Goal: Communication & Community: Answer question/provide support

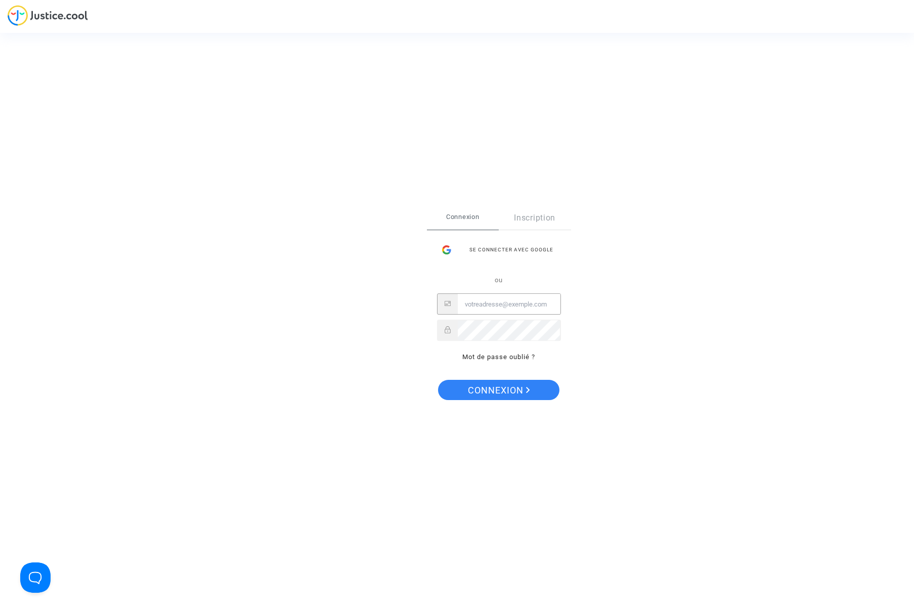
type input "quentin.planche@yahoo.fr"
click at [522, 391] on span "Connexion" at bounding box center [499, 390] width 62 height 21
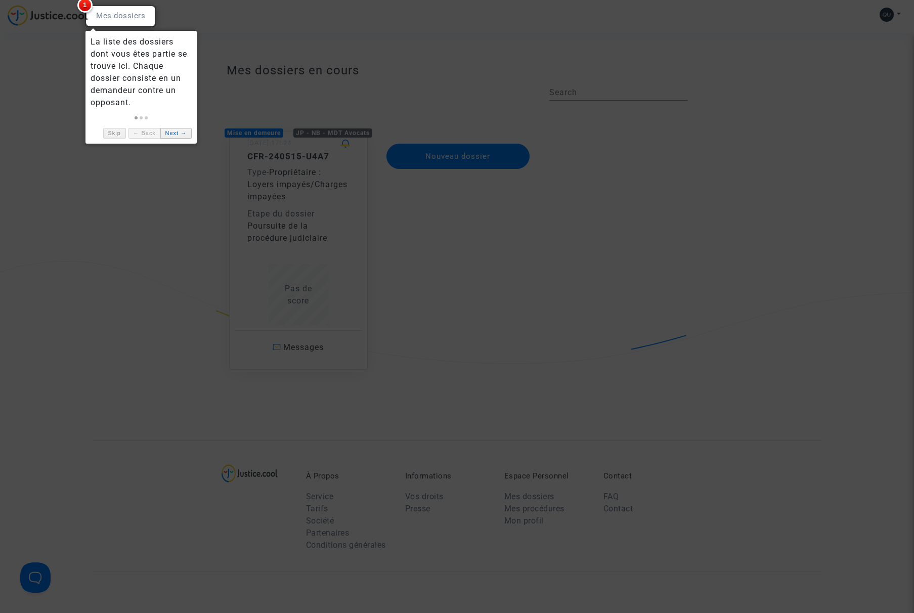
click at [173, 132] on link "Next →" at bounding box center [175, 133] width 31 height 11
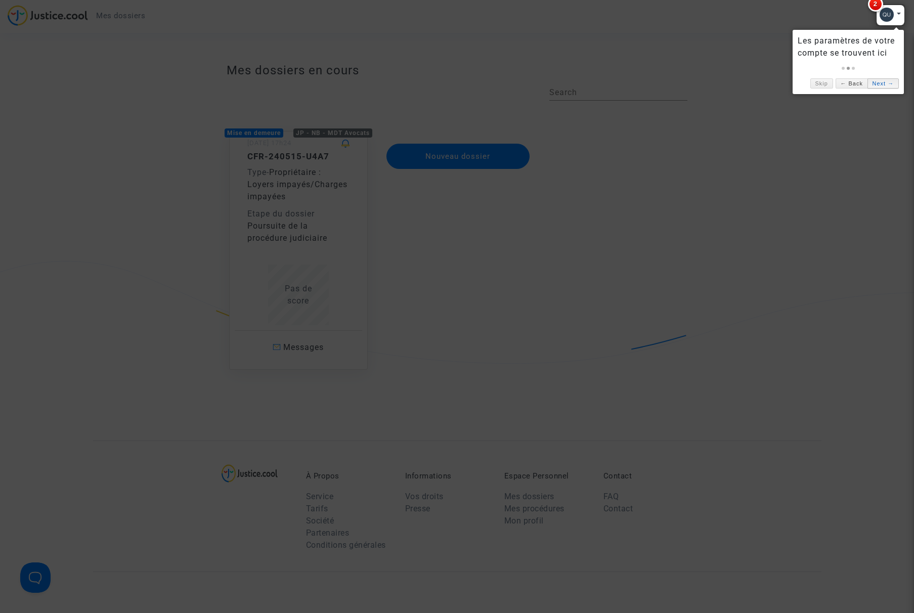
click at [886, 88] on link "Next →" at bounding box center [883, 83] width 31 height 11
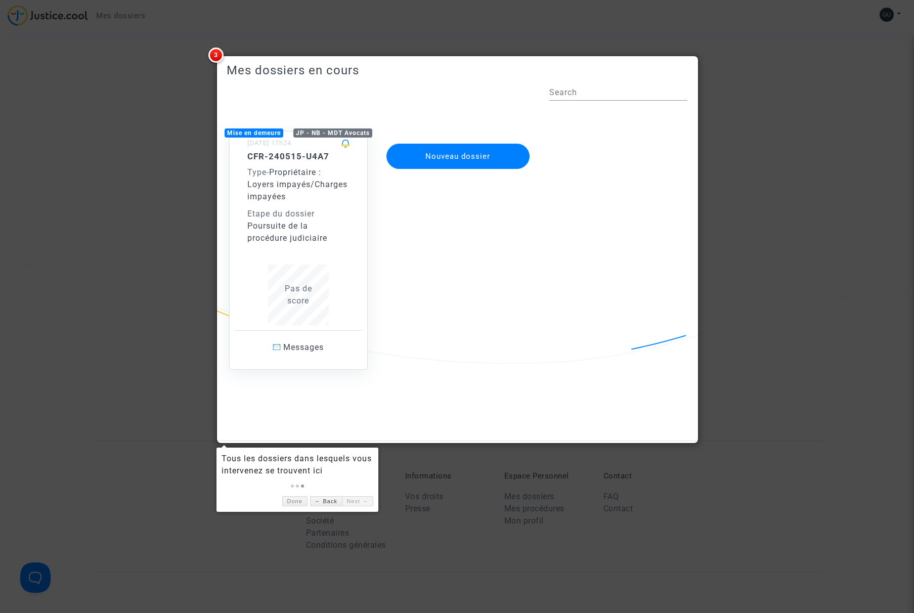
click at [736, 203] on div at bounding box center [457, 306] width 914 height 613
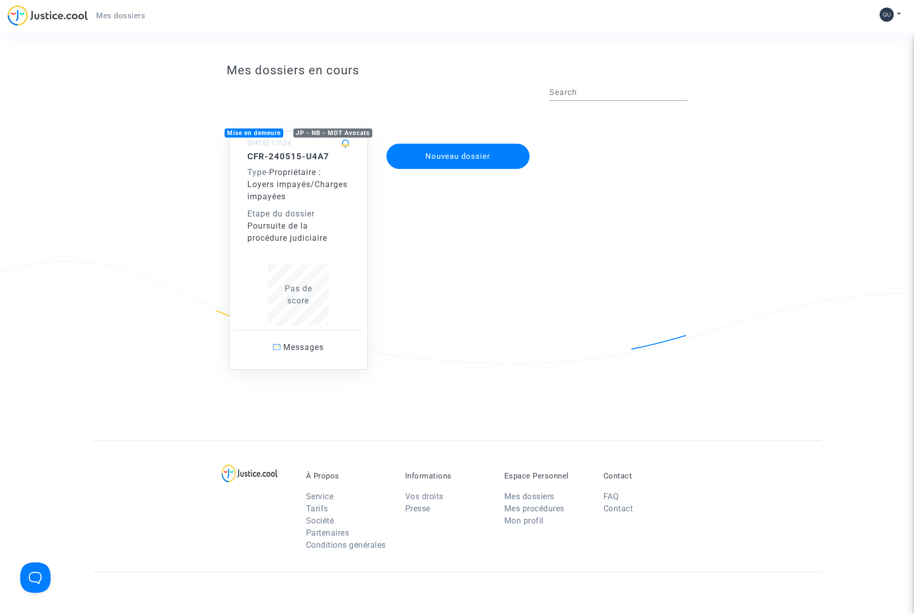
click at [322, 131] on div "JP - NB - MDT Avocats" at bounding box center [332, 133] width 79 height 9
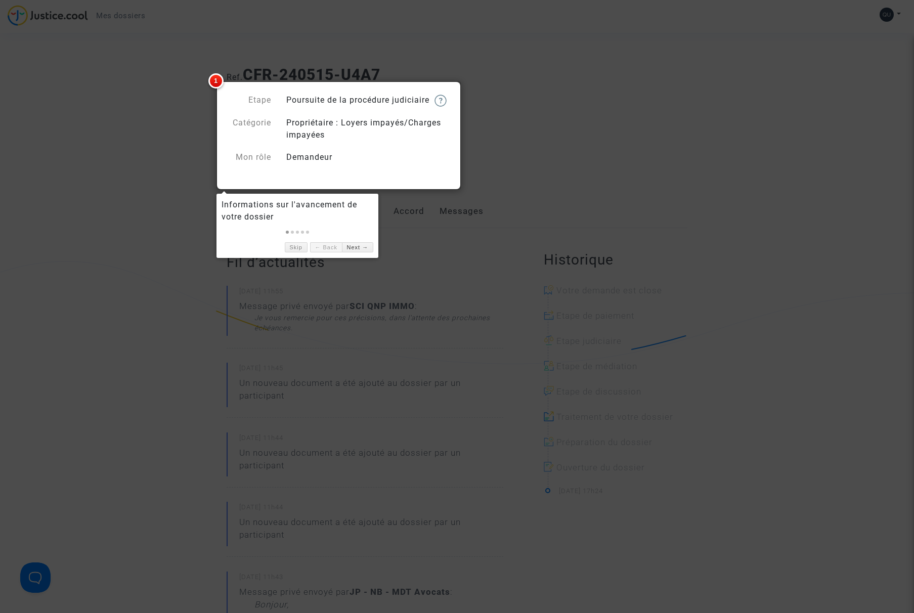
scroll to position [2, 0]
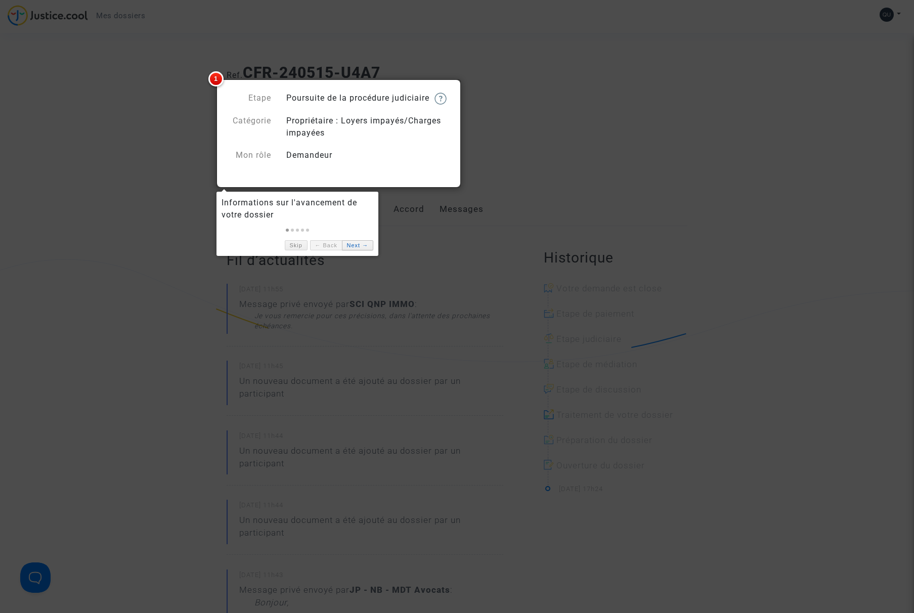
click at [359, 246] on link "Next →" at bounding box center [357, 245] width 31 height 11
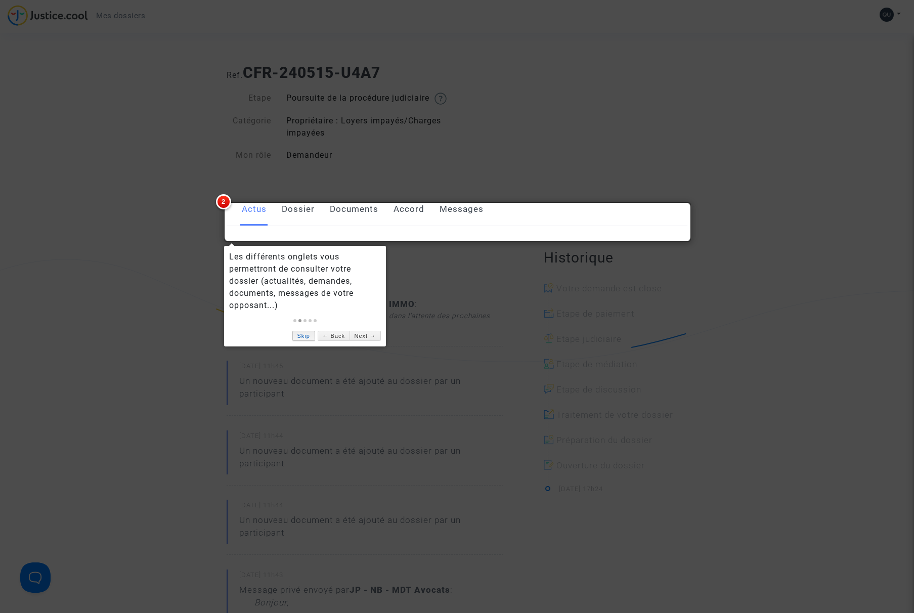
click at [299, 333] on link "Skip" at bounding box center [303, 336] width 23 height 11
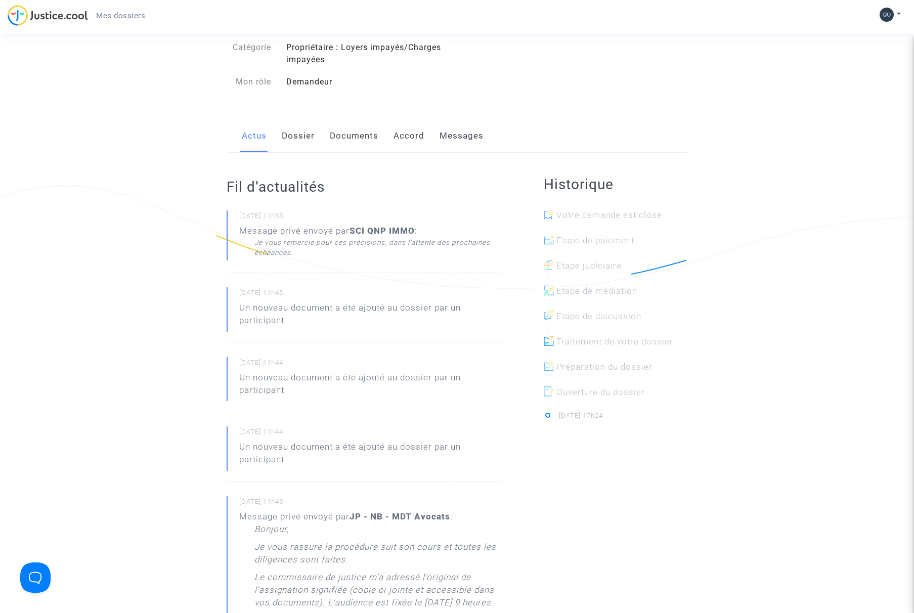
scroll to position [74, 0]
click at [453, 150] on link "Messages" at bounding box center [462, 136] width 44 height 33
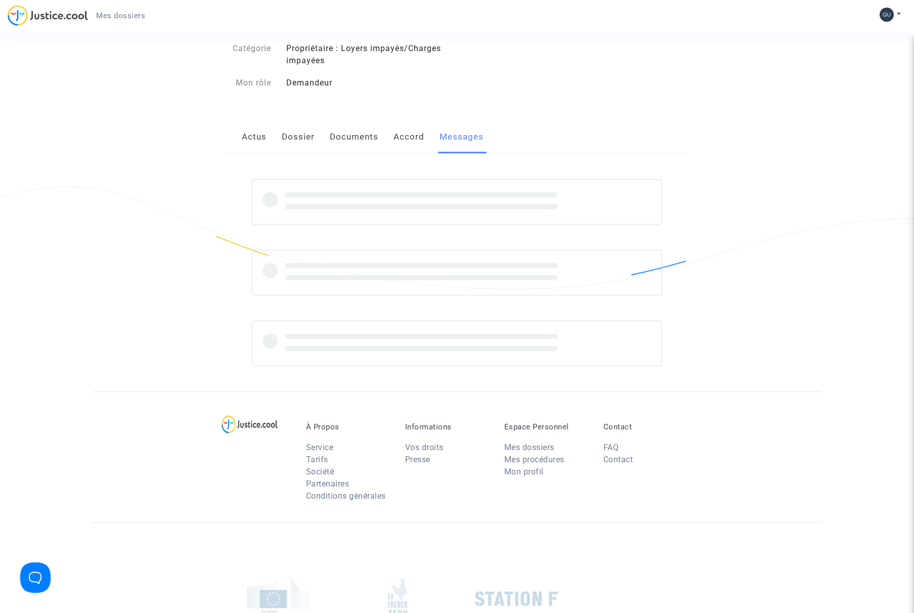
scroll to position [3, 0]
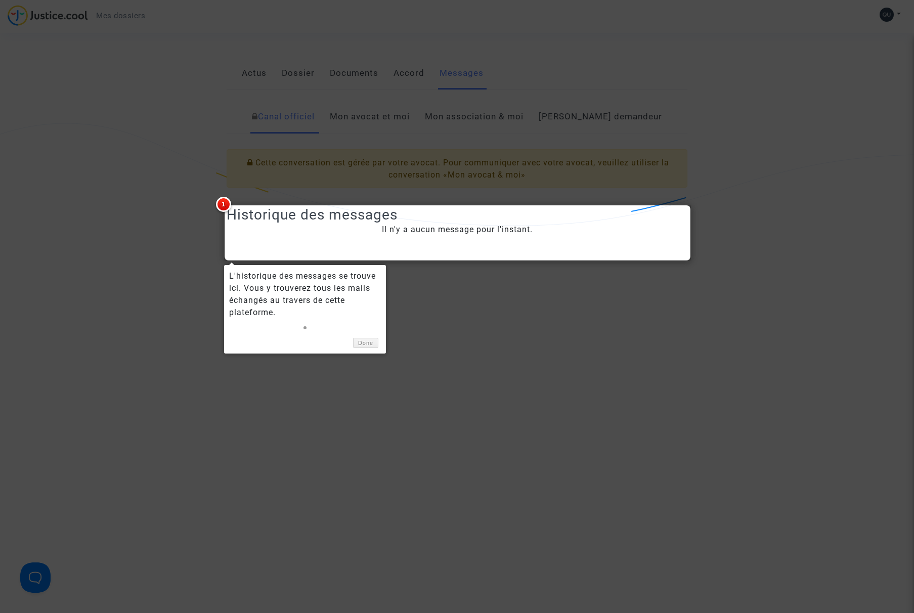
scroll to position [139, 0]
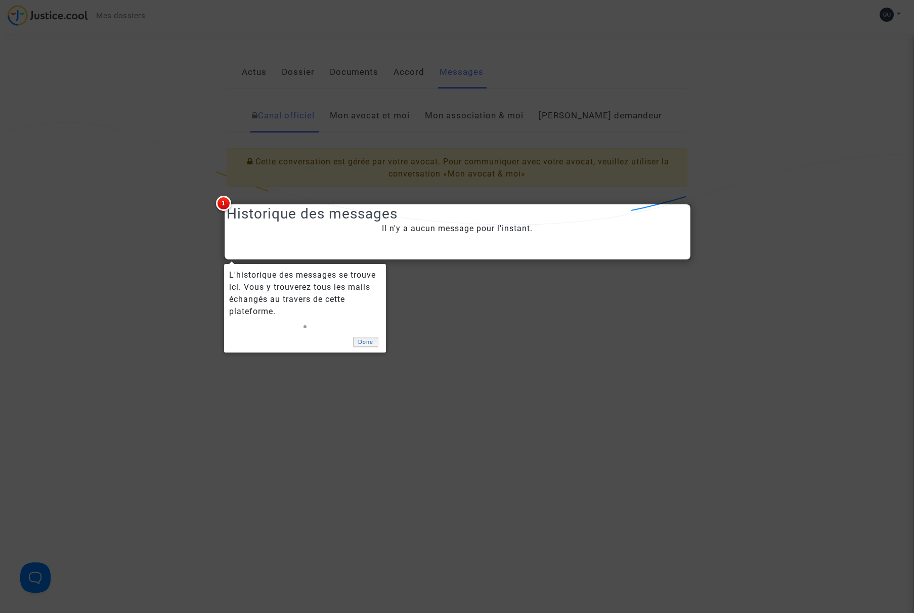
click at [364, 344] on link "Done" at bounding box center [365, 342] width 25 height 11
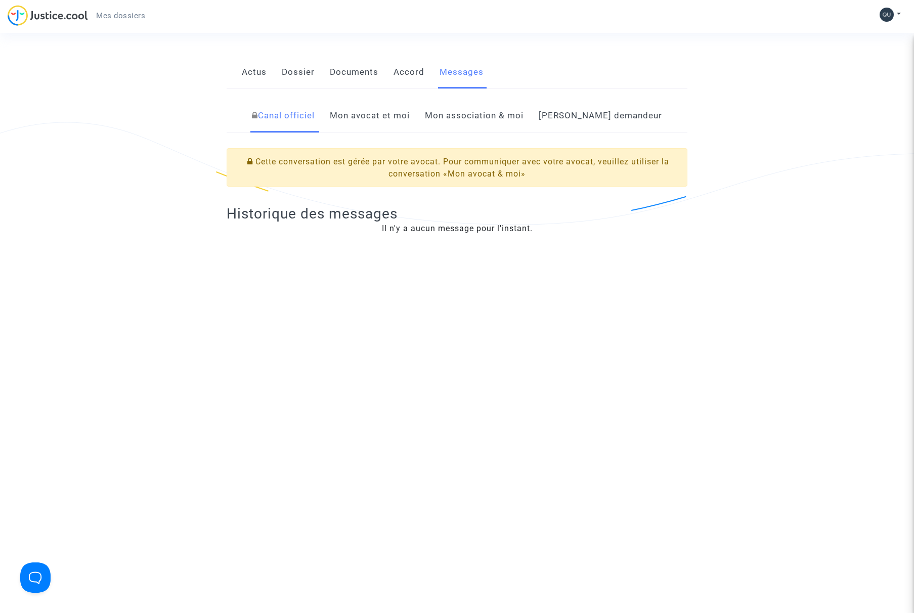
click at [407, 128] on link "Mon avocat et moi" at bounding box center [370, 115] width 80 height 33
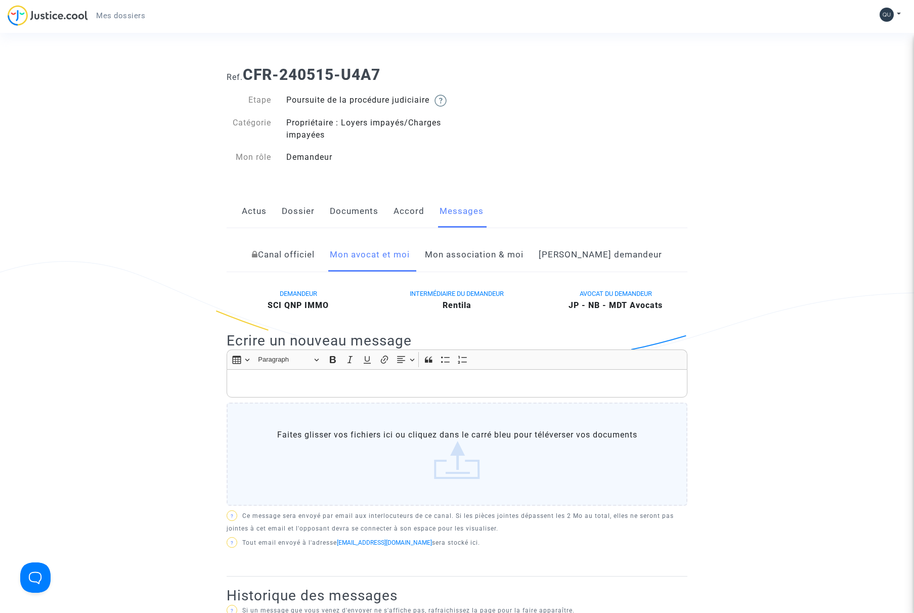
click at [315, 390] on p "Rich Text Editor, main" at bounding box center [457, 383] width 450 height 13
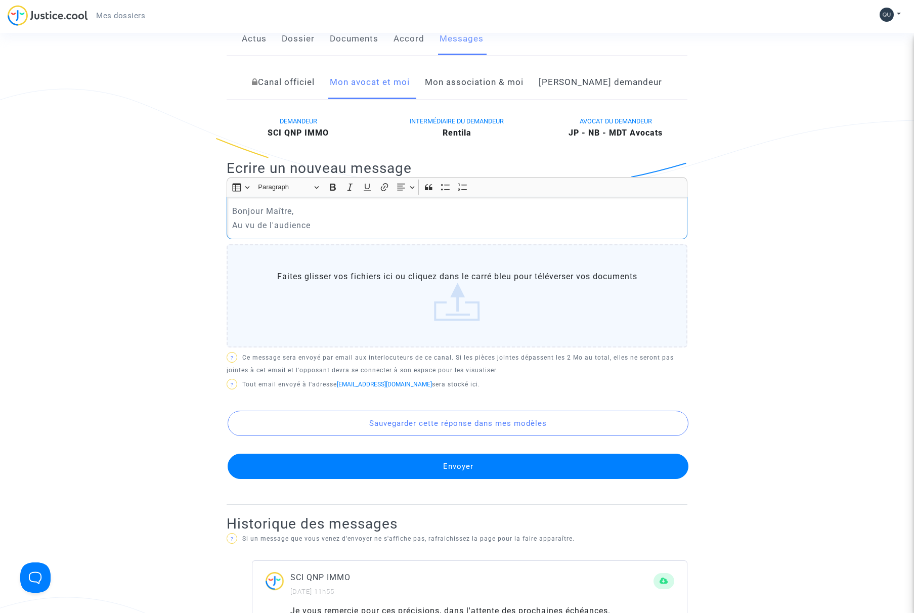
scroll to position [169, 0]
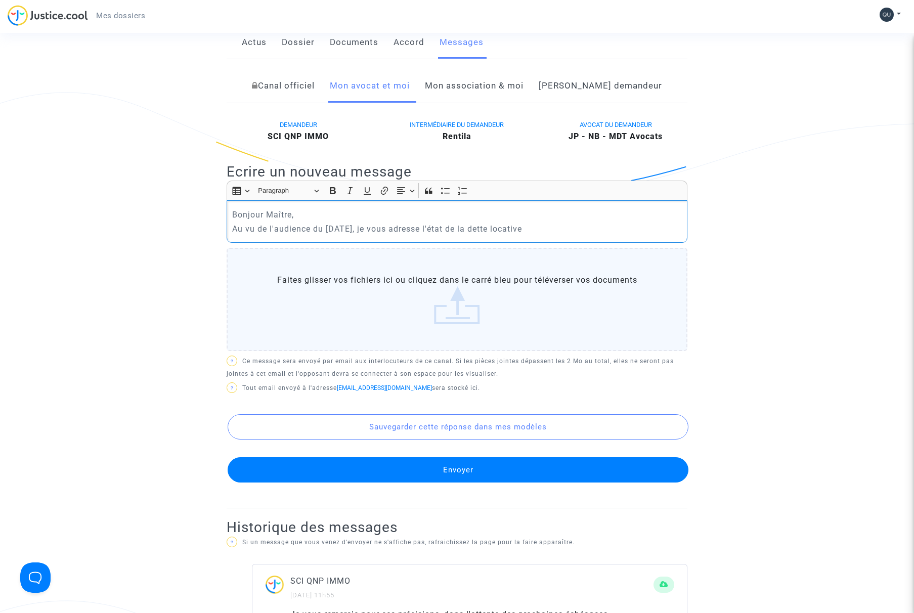
drag, startPoint x: 561, startPoint y: 240, endPoint x: 476, endPoint y: 238, distance: 85.0
click at [476, 235] on p "Au vu de l'audience du [DATE], je vous adresse l'état de la dette locative" at bounding box center [457, 229] width 450 height 13
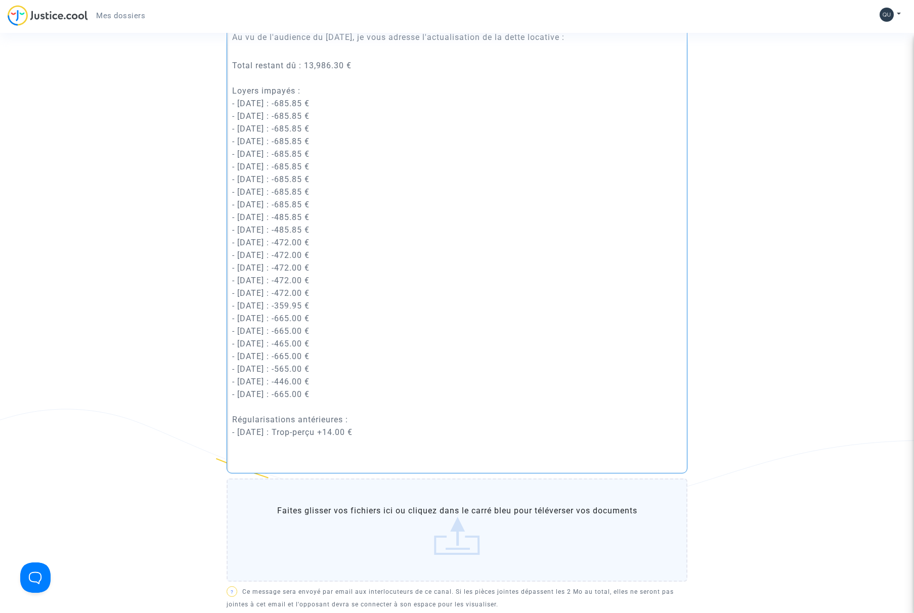
scroll to position [363, 0]
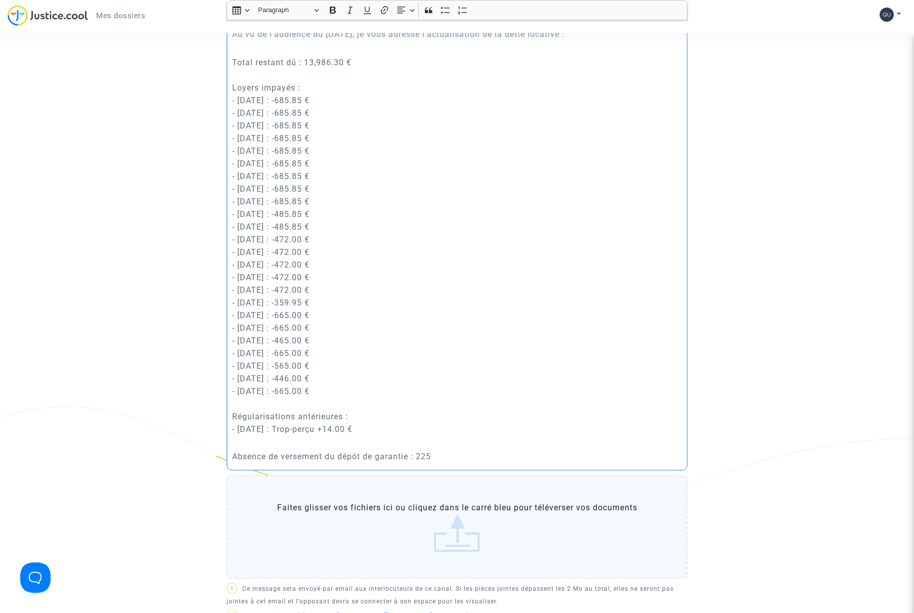
drag, startPoint x: 346, startPoint y: 377, endPoint x: 325, endPoint y: 378, distance: 20.8
click at [325, 378] on p "Total restant dû : 13,986.30 € Loyers impayés : - [DATE] : -685.85 € - [DATE] :…" at bounding box center [457, 252] width 450 height 392
copy p ".00 €"
click at [447, 462] on p "Absence de versement du dépôt de garantie : 225" at bounding box center [457, 456] width 450 height 13
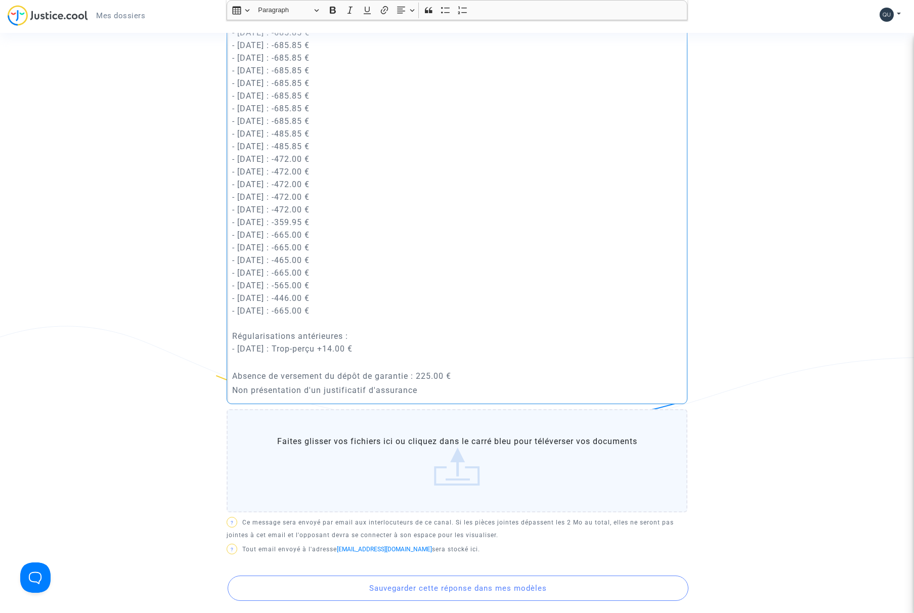
scroll to position [446, 0]
click at [231, 386] on div "Bonjour Maître, Au vu de l'audience du [DATE], je vous adresse l'actualisation …" at bounding box center [457, 162] width 461 height 479
click at [232, 395] on p "Non présentation d'un justificatif d'assurance" at bounding box center [457, 388] width 450 height 13
click at [245, 381] on p "+ Absence de versement du dépôt de garantie : 225.00 €" at bounding box center [457, 374] width 450 height 13
click at [441, 395] on p "+ non présentation d'un justificatif d'assurance" at bounding box center [457, 388] width 450 height 13
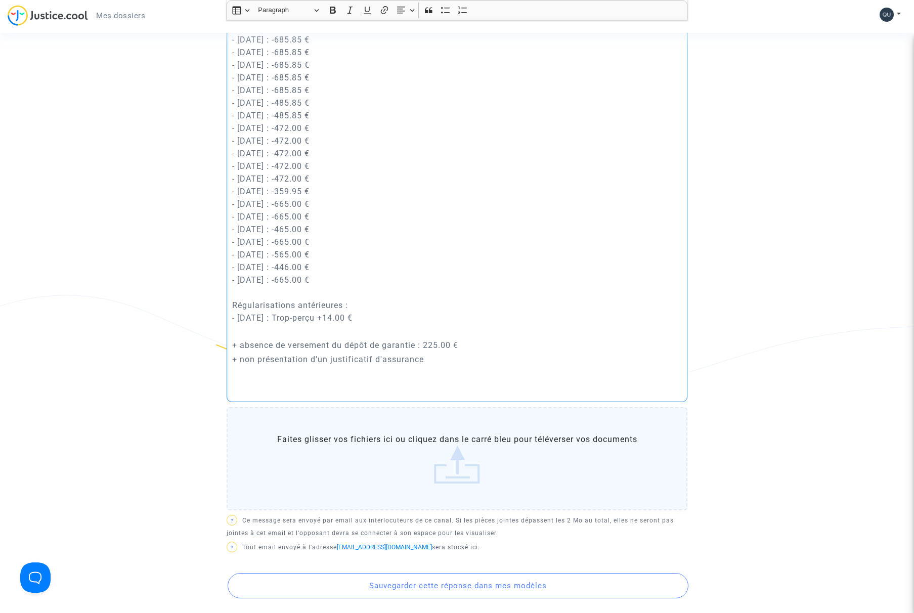
scroll to position [474, 0]
click at [241, 393] on div "Bonjour Maître, Au vu de l'audience du [DATE], je vous adresse l'actualisation …" at bounding box center [457, 149] width 461 height 508
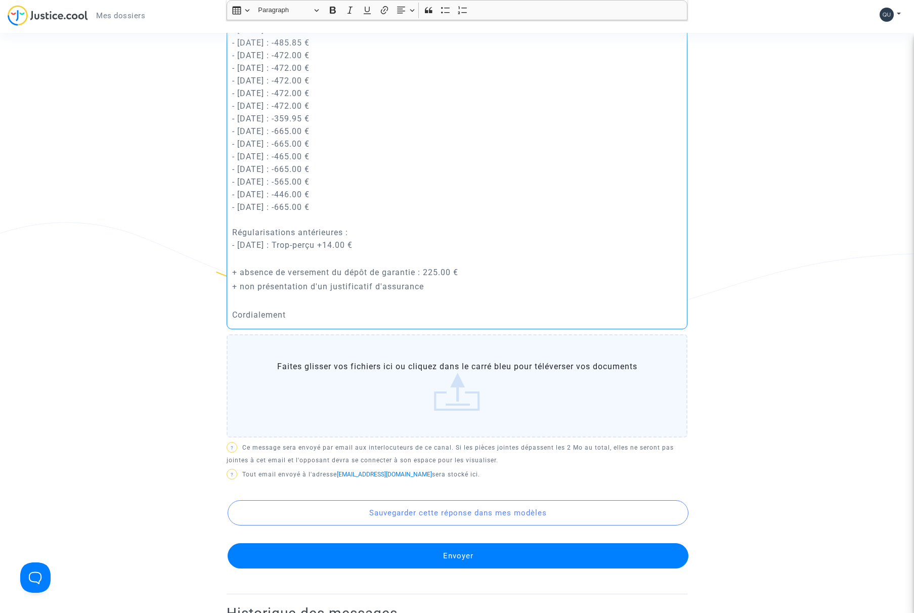
scroll to position [577, 0]
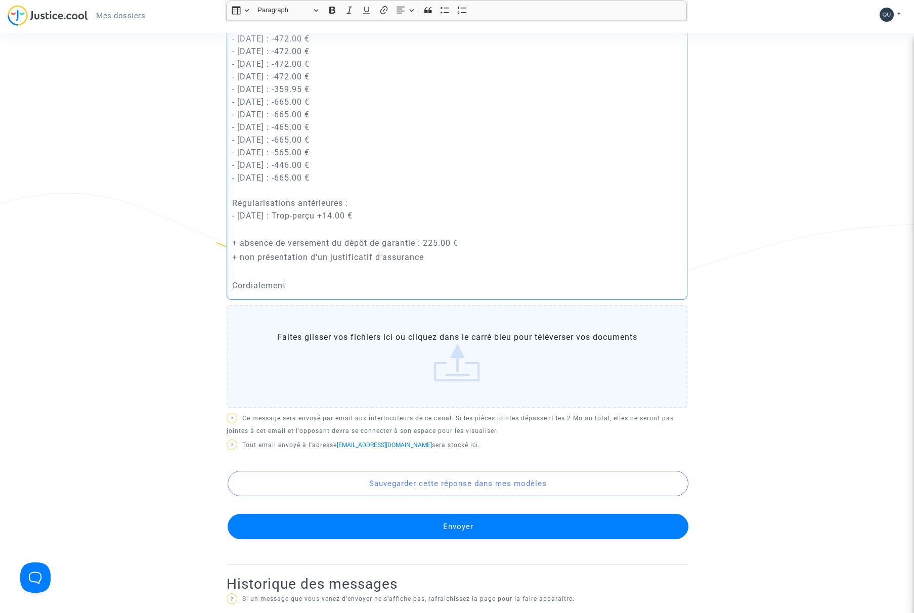
click at [454, 539] on button "Envoyer" at bounding box center [458, 526] width 461 height 25
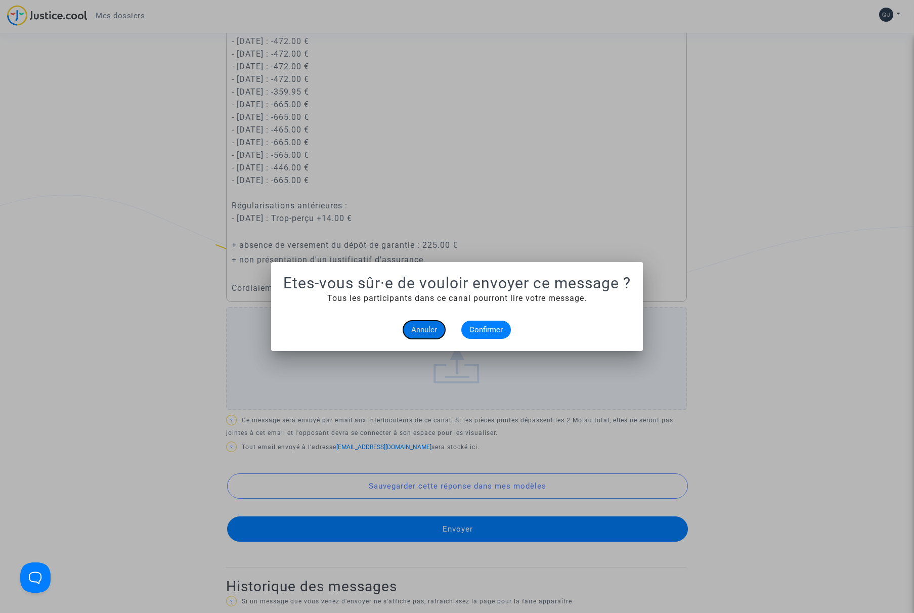
scroll to position [0, 0]
click at [428, 332] on span "Annuler" at bounding box center [424, 329] width 26 height 9
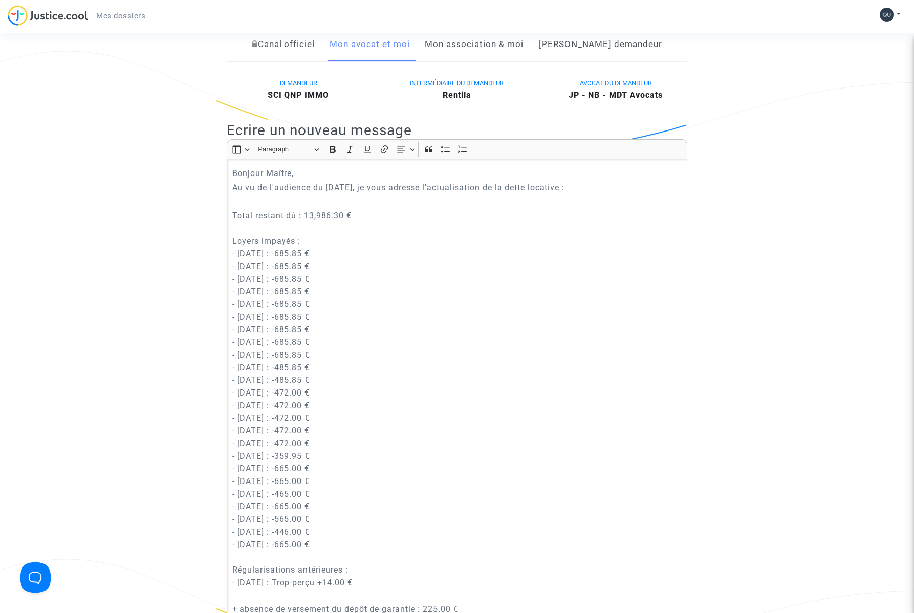
scroll to position [171, 0]
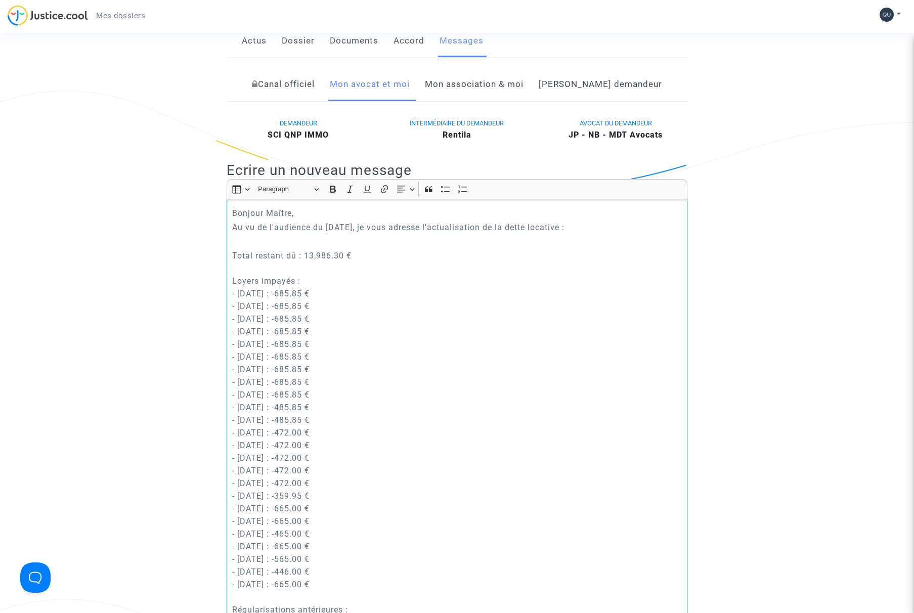
drag, startPoint x: 288, startPoint y: 324, endPoint x: 227, endPoint y: 229, distance: 112.7
click at [227, 229] on div "Bonjour Maître, Au vu de l'audience du [DATE], je vous adresse l'actualisation …" at bounding box center [457, 453] width 461 height 508
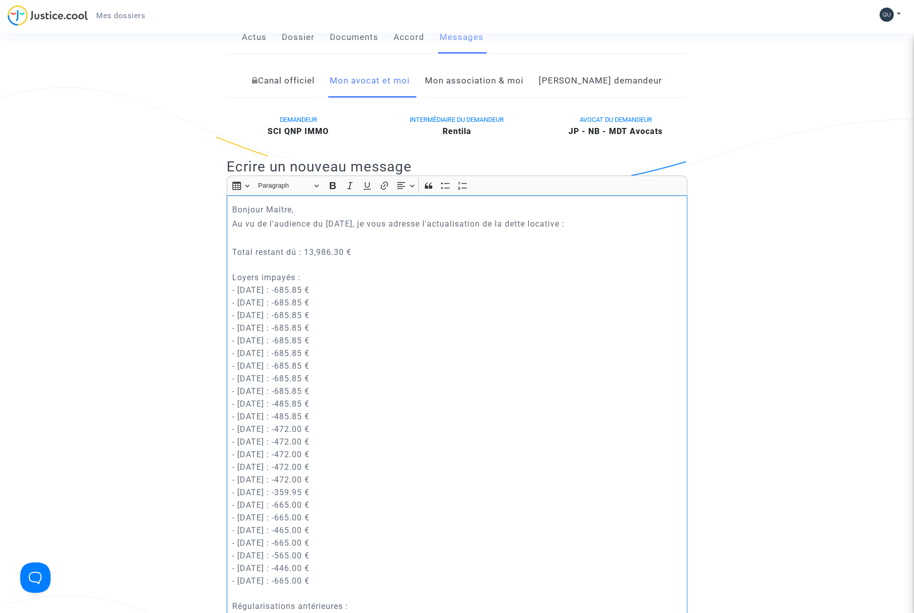
click at [273, 230] on p "Au vu de l'audience du [DATE], je vous adresse l'actualisation de la dette loca…" at bounding box center [457, 224] width 450 height 13
click at [244, 216] on p "Bonjour Maître," at bounding box center [457, 209] width 450 height 13
click at [240, 216] on p "Bonjour Maître," at bounding box center [457, 209] width 450 height 13
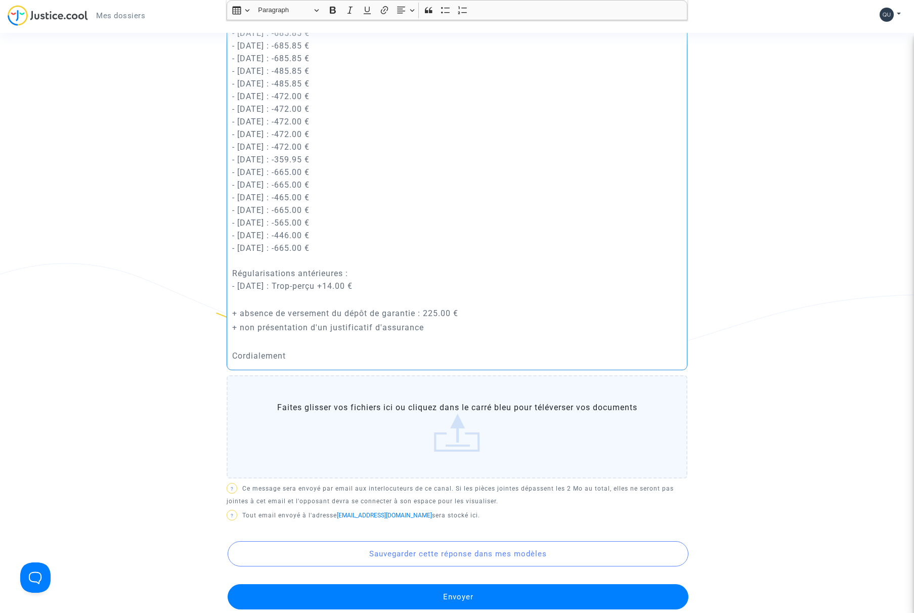
scroll to position [533, 0]
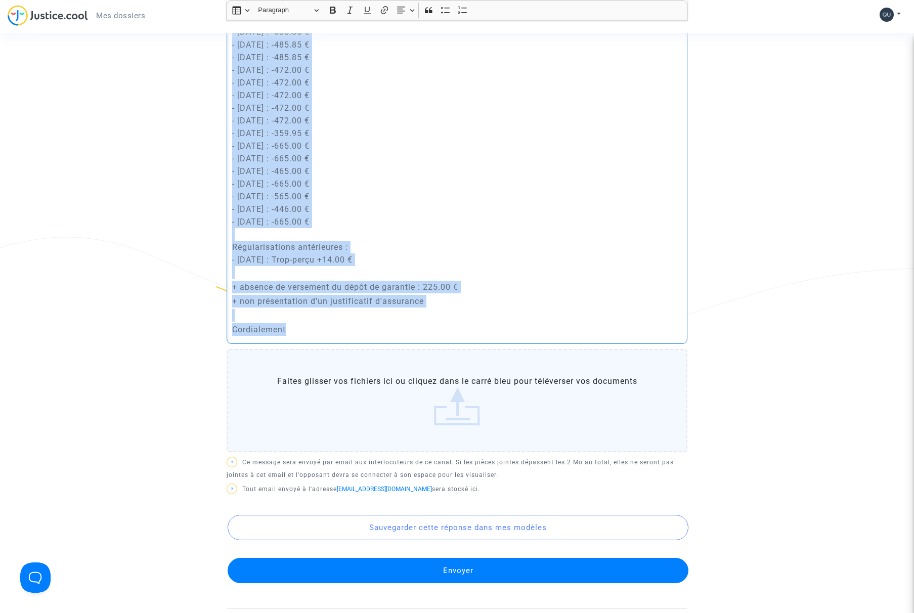
drag, startPoint x: 231, startPoint y: 221, endPoint x: 286, endPoint y: 339, distance: 129.7
click at [286, 339] on div "Bonjour Maître, Au vu de l'audience du [DATE], je vous adresse l'actualisation …" at bounding box center [457, 90] width 461 height 508
copy div "Loremip Dolors, Am co ad e'seddoeiu te 88 incididun, ut labo etdolor m'aliquaen…"
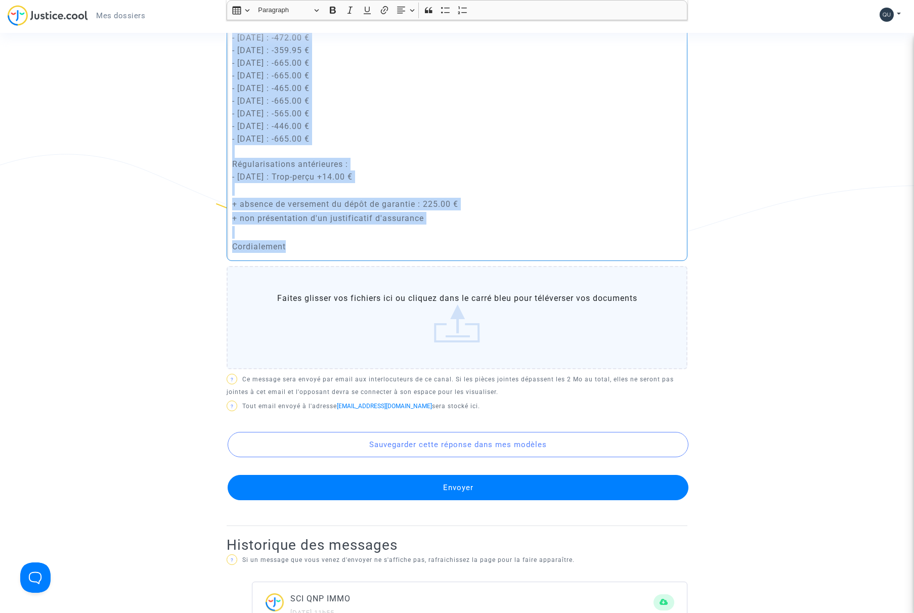
scroll to position [625, 0]
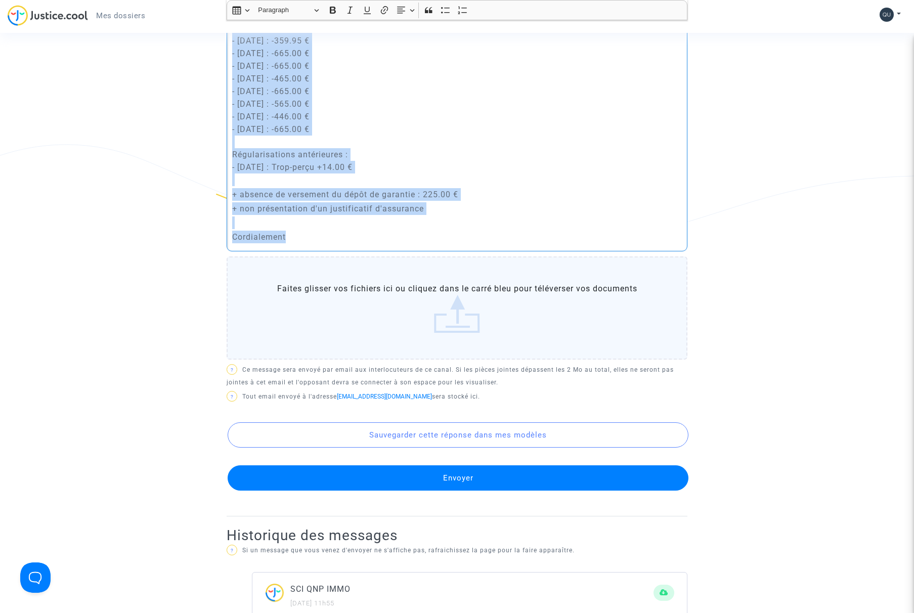
click at [429, 487] on button "Envoyer" at bounding box center [458, 478] width 461 height 25
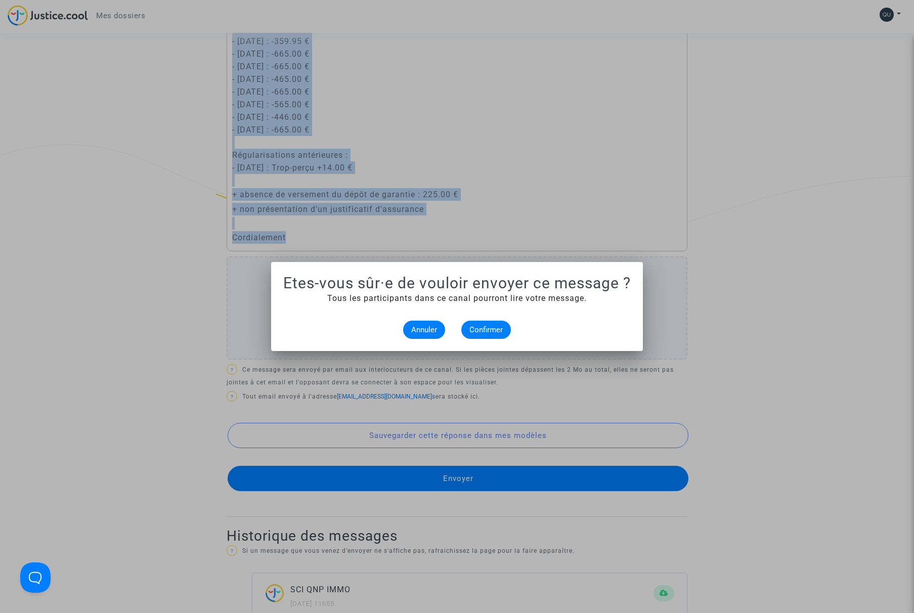
scroll to position [0, 0]
click at [491, 330] on span "Confirmer" at bounding box center [486, 329] width 33 height 9
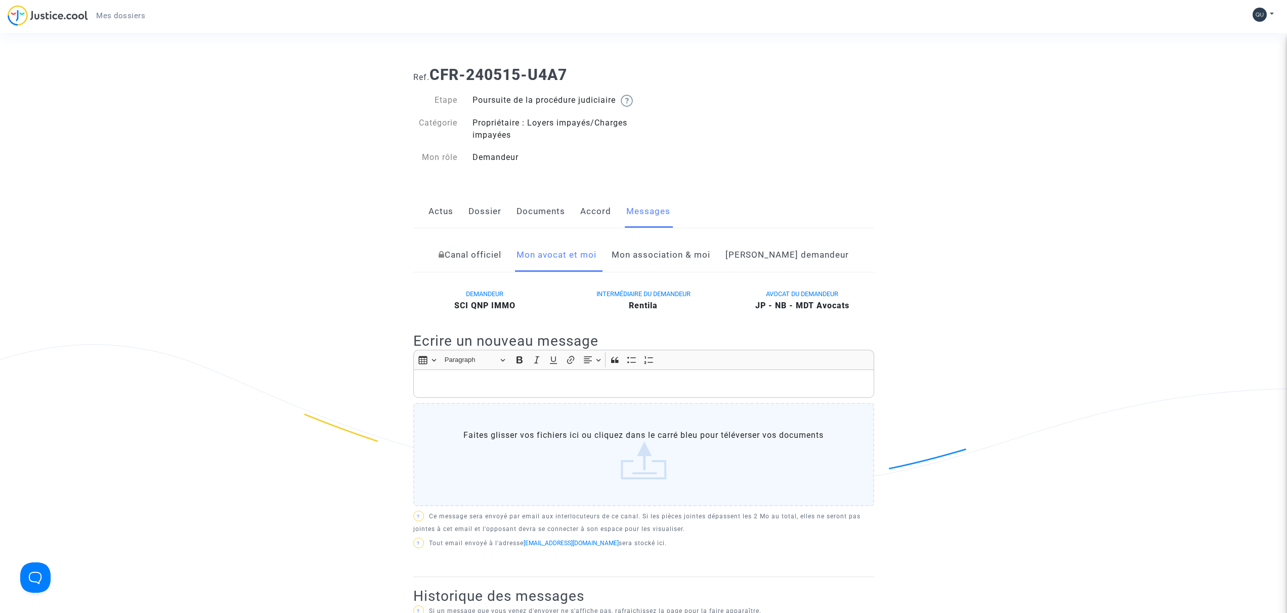
click at [443, 222] on link "Actus" at bounding box center [441, 211] width 25 height 33
